Goal: Transaction & Acquisition: Purchase product/service

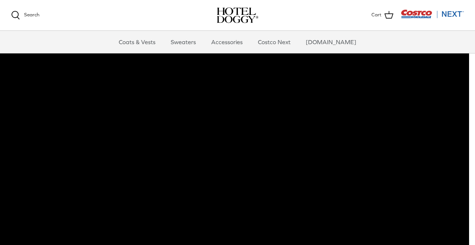
scroll to position [25, 6]
click at [153, 45] on link "Coats & Vests" at bounding box center [137, 42] width 50 height 22
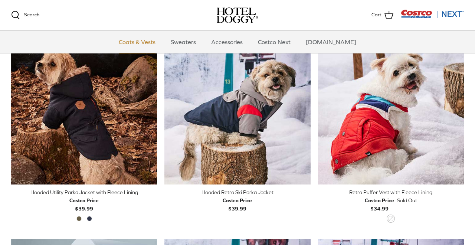
scroll to position [391, 0]
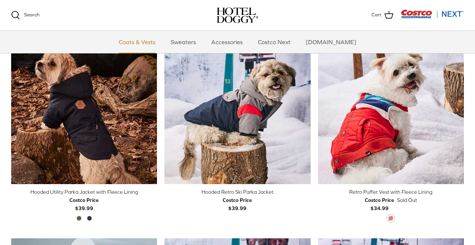
click at [153, 46] on link "Coats & Vests" at bounding box center [137, 42] width 50 height 22
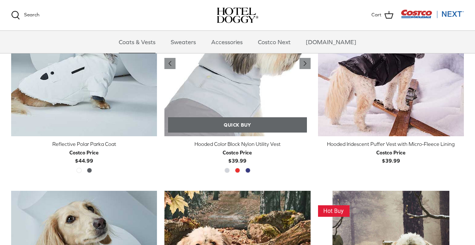
scroll to position [597, 0]
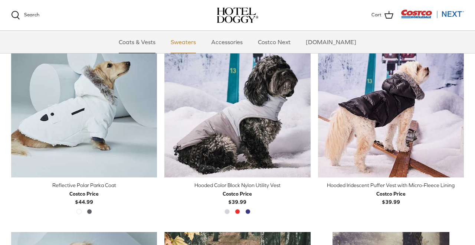
click at [189, 44] on link "Sweaters" at bounding box center [183, 42] width 39 height 22
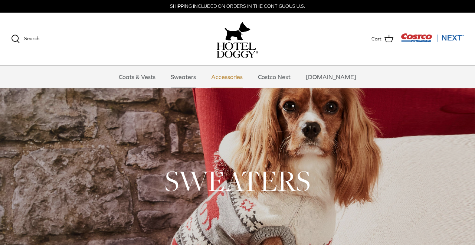
click at [242, 78] on link "Accessories" at bounding box center [226, 77] width 45 height 22
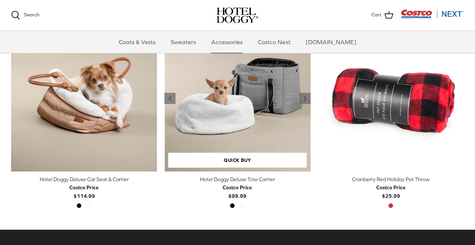
scroll to position [205, 0]
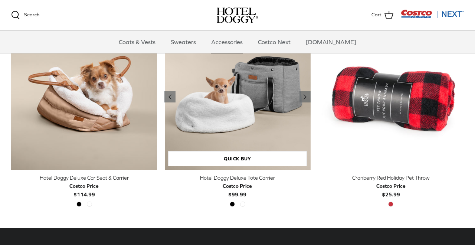
click at [241, 80] on img "Hotel Doggy Deluxe Tote Carrier" at bounding box center [237, 97] width 146 height 146
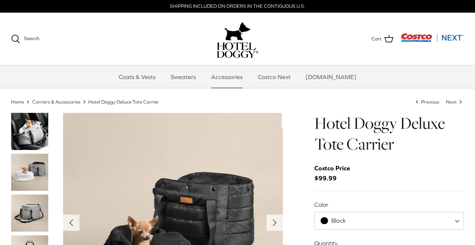
click at [407, 38] on img "Costco Next" at bounding box center [431, 37] width 63 height 9
